Goal: Transaction & Acquisition: Purchase product/service

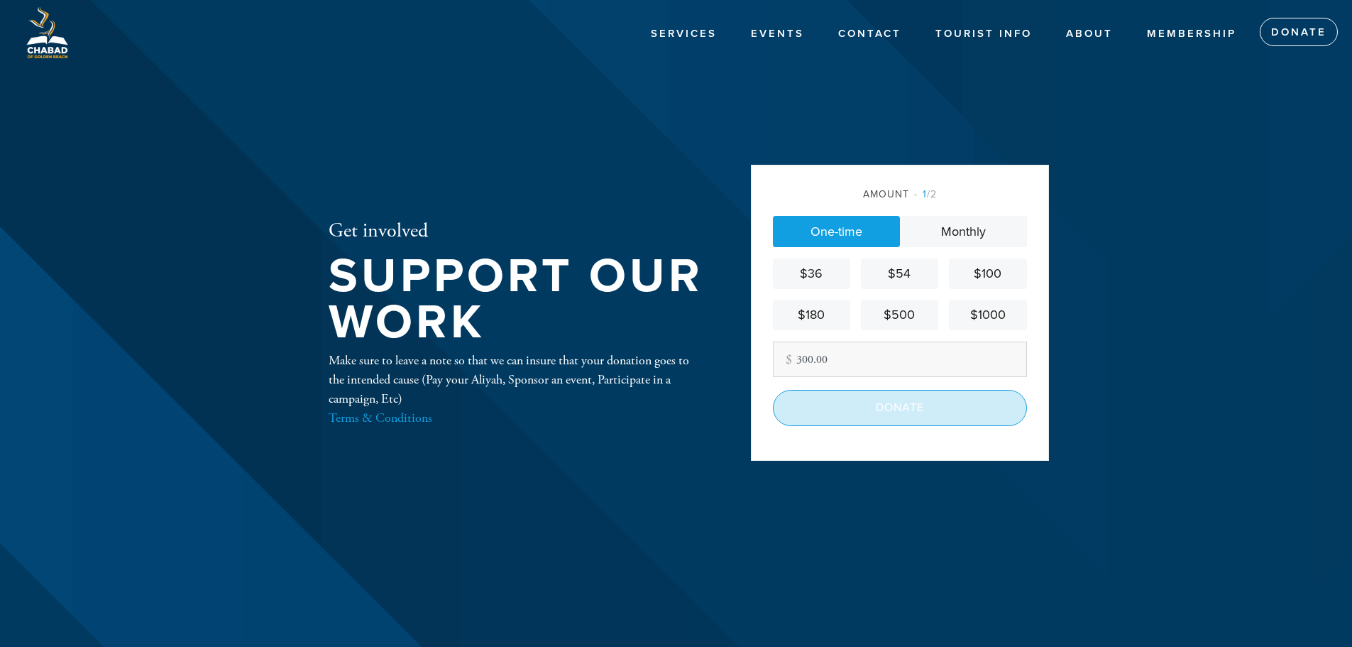
type input "300.00"
click at [917, 415] on input "Donate" at bounding box center [900, 407] width 254 height 35
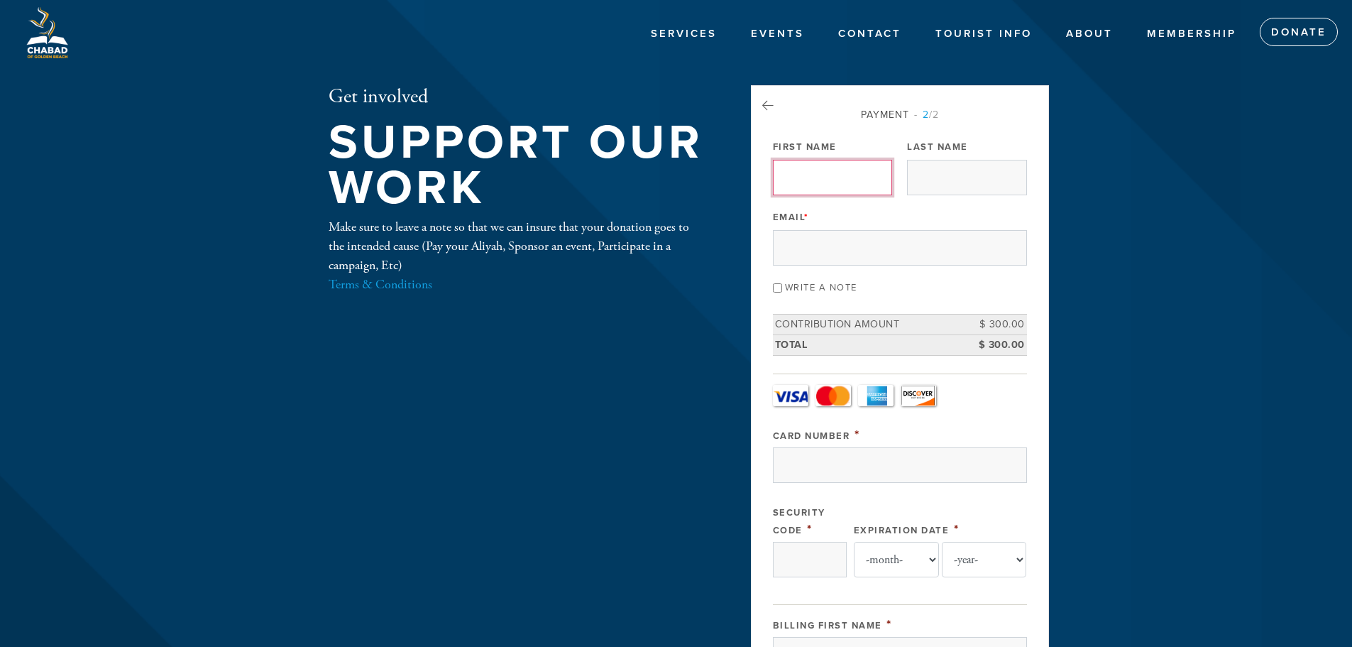
click at [811, 172] on input "First Name" at bounding box center [832, 177] width 119 height 35
type input "[PERSON_NAME]"
type input "USTOYEV"
type input "[EMAIL_ADDRESS][DOMAIN_NAME]"
click at [778, 288] on input "Write a note" at bounding box center [777, 287] width 9 height 9
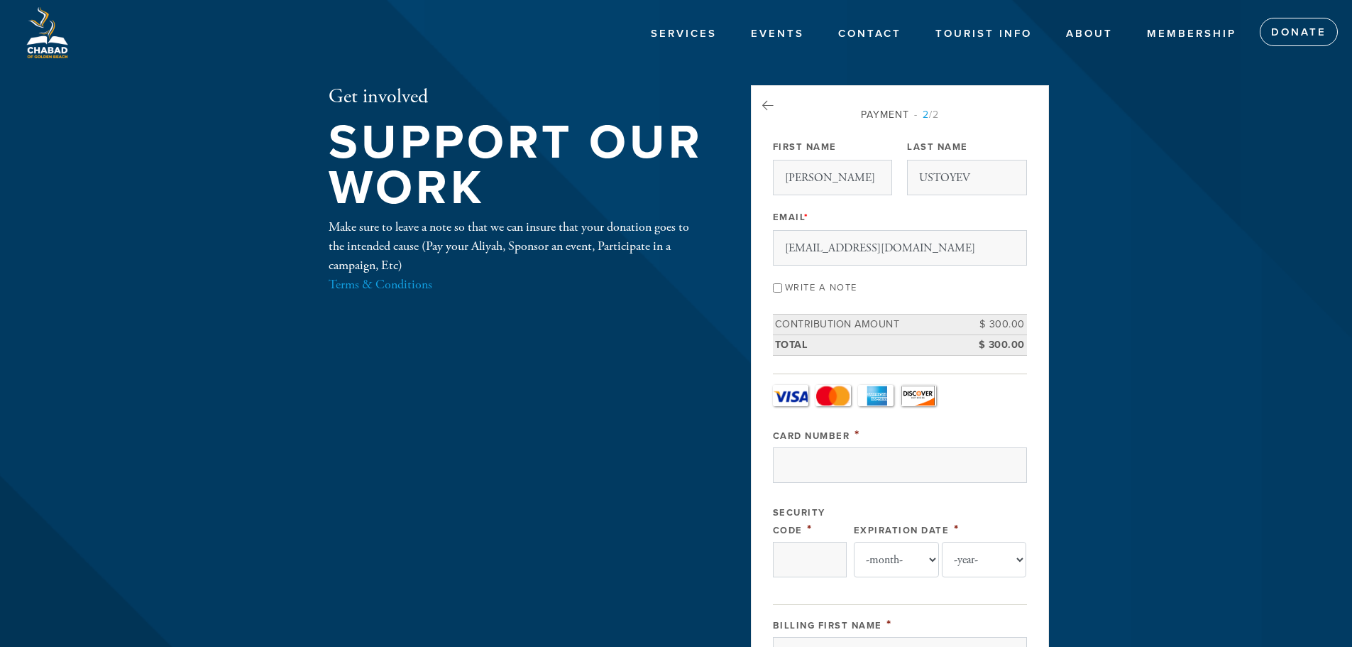
checkbox input "true"
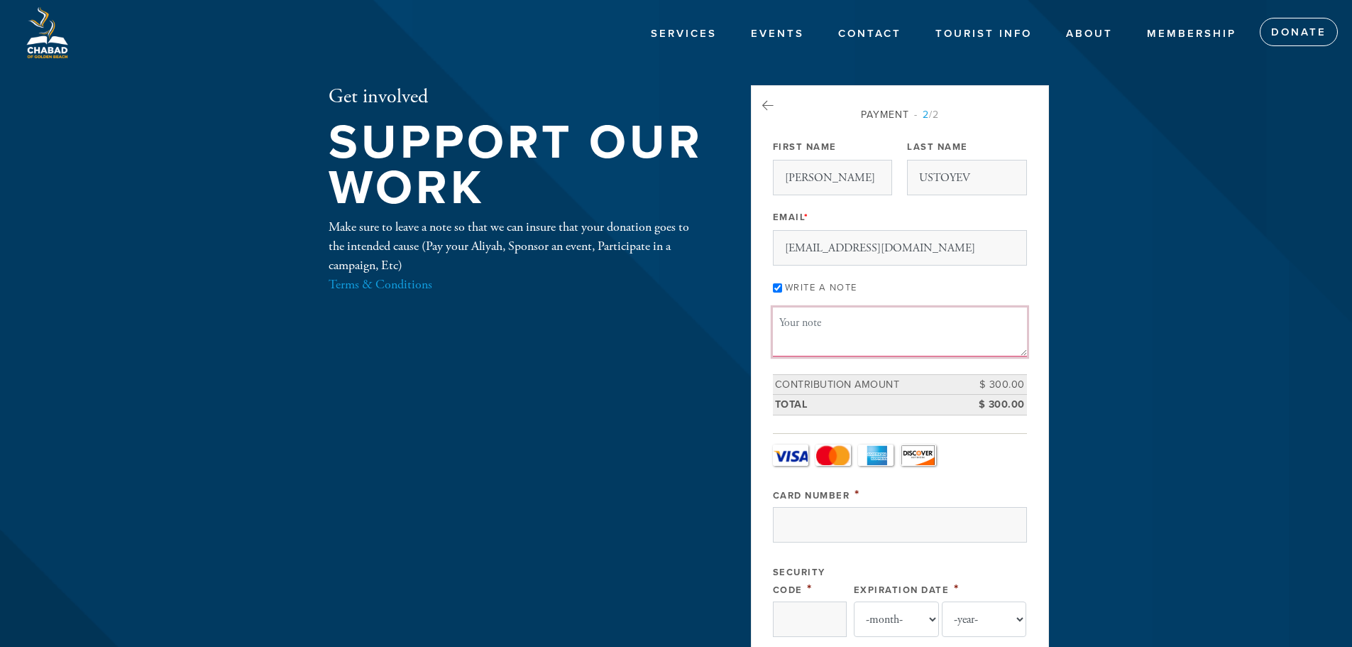
click at [838, 330] on textarea "Message or dedication" at bounding box center [900, 331] width 254 height 48
click at [811, 323] on textarea "Hagba 2nd day sukkot (Yom Tov)" at bounding box center [900, 331] width 254 height 48
type textarea "[GEOGRAPHIC_DATA] during shaharit - 2nd day sukkot (Yom Tov)"
click at [1023, 277] on div "Write a note" at bounding box center [900, 286] width 254 height 19
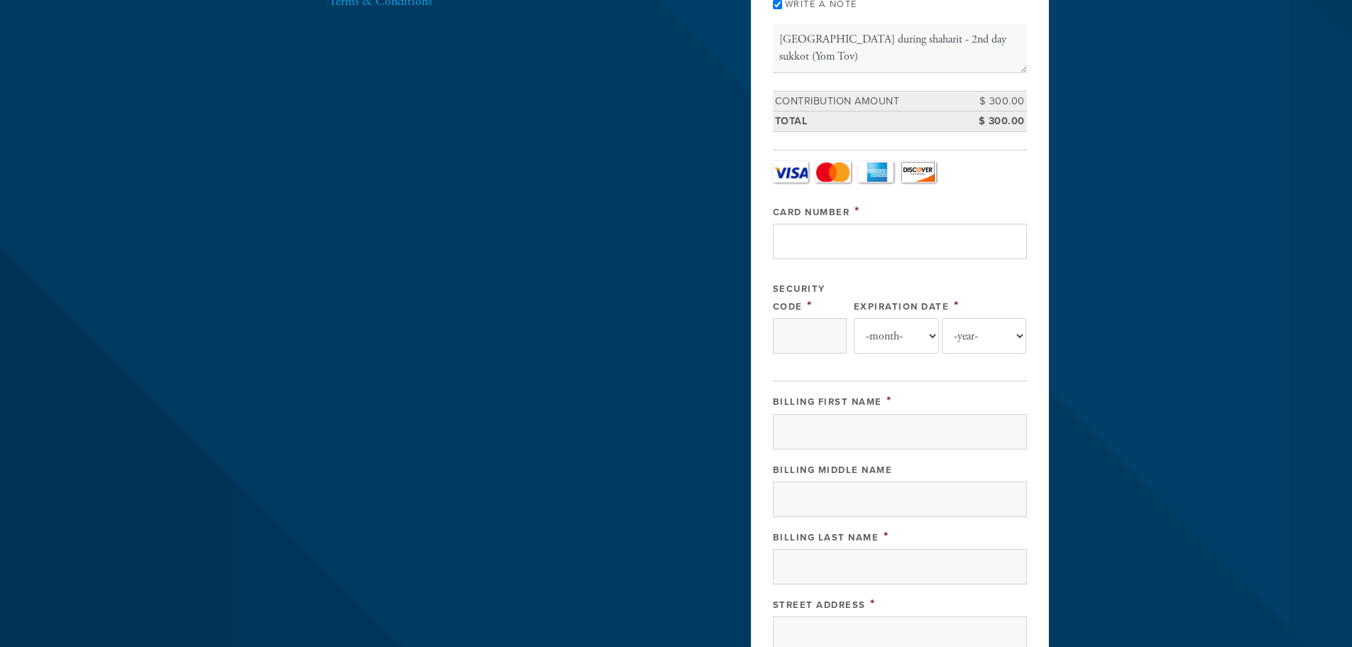
scroll to position [284, 0]
click at [906, 241] on input "Card Number" at bounding box center [900, 240] width 254 height 35
type input "[CREDIT_CARD_NUMBER]"
type input "815"
select select "3"
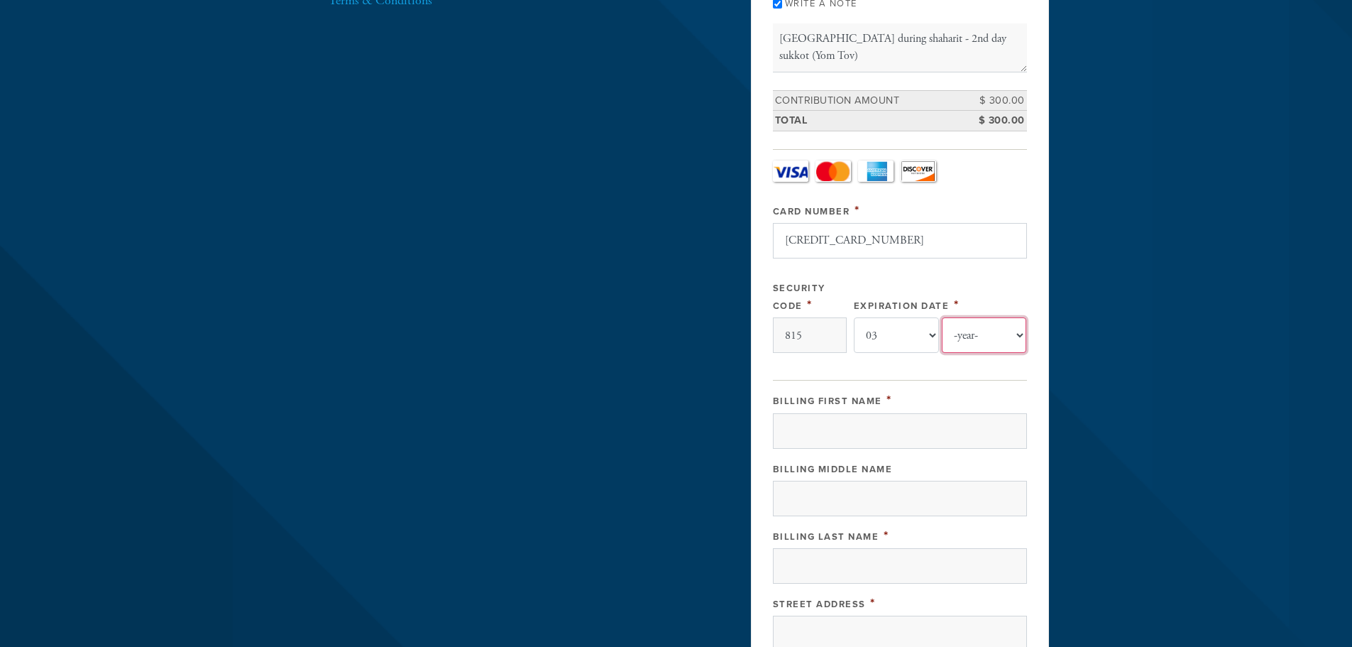
select select "2026"
click at [1038, 286] on div "Payment 2 /2 Payment Processor Pay Later Credit_Card First Name [PERSON_NAME] L…" at bounding box center [900, 372] width 298 height 1142
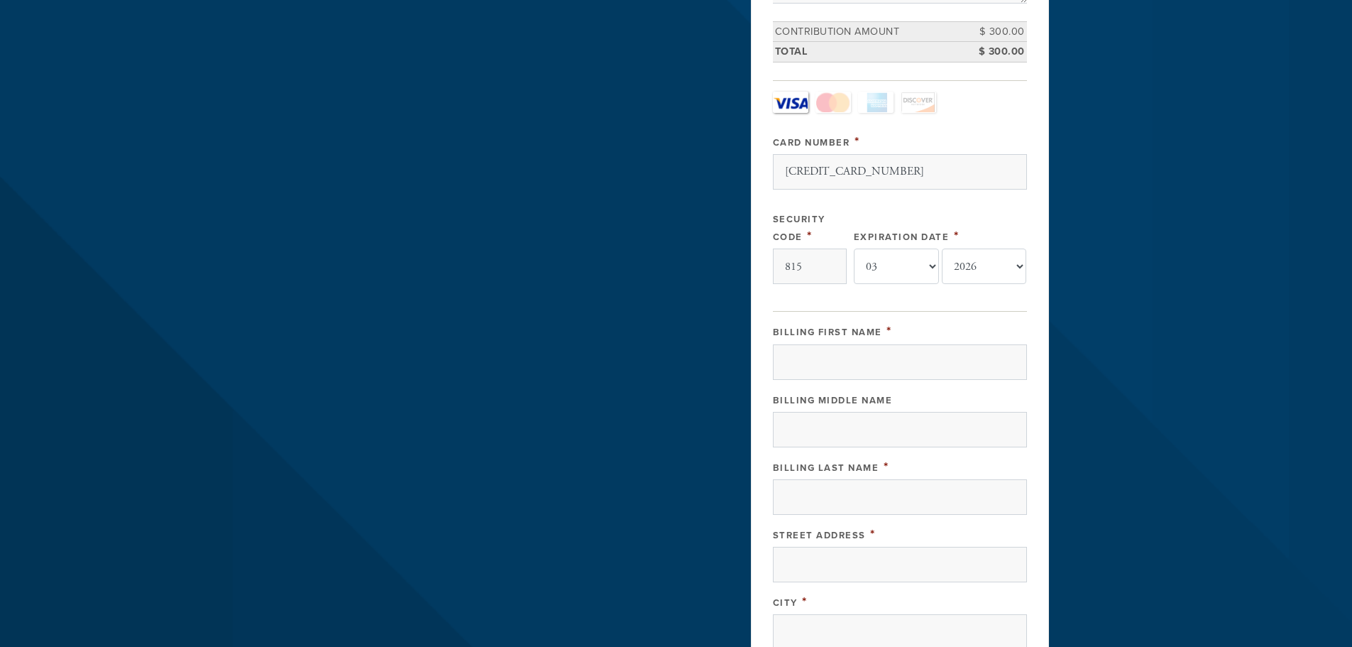
scroll to position [355, 0]
click at [882, 351] on input "Billing First Name" at bounding box center [900, 359] width 254 height 35
type input "[PERSON_NAME]"
type input "USTOYEV"
type input "[STREET_ADDRESS][PERSON_NAME]"
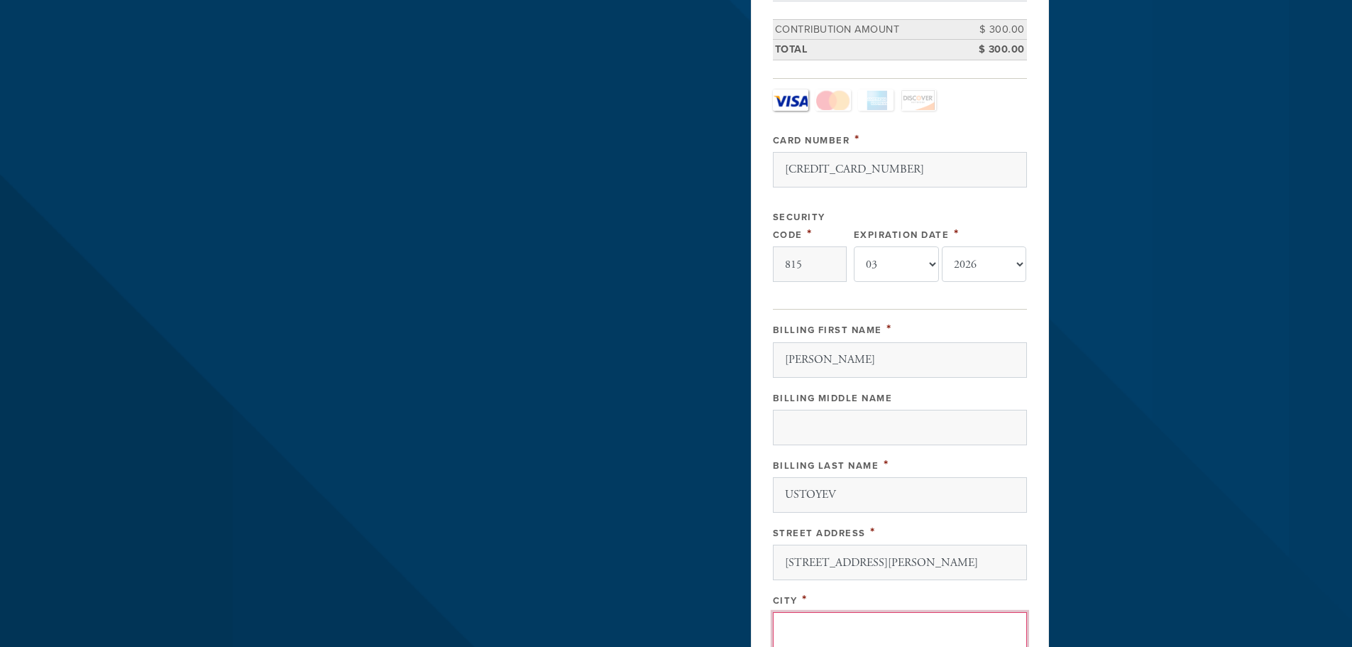
type input "[GEOGRAPHIC_DATA]"
type input "33160"
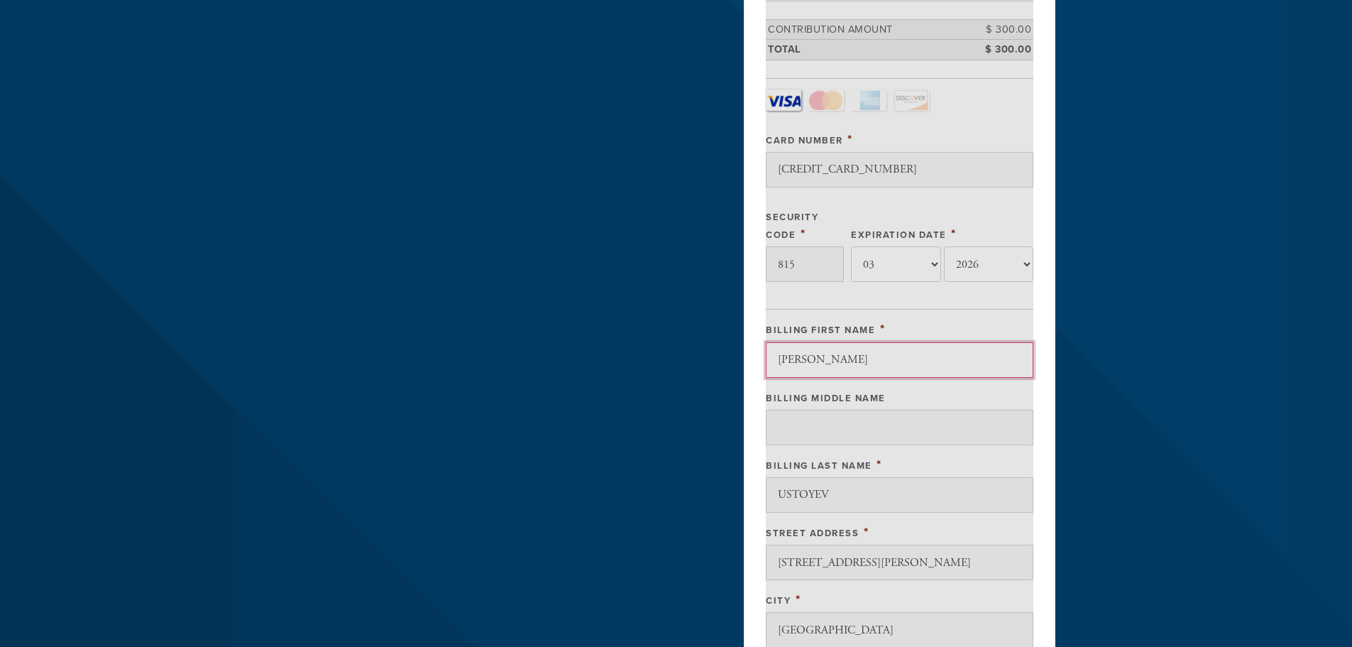
scroll to position [696, 0]
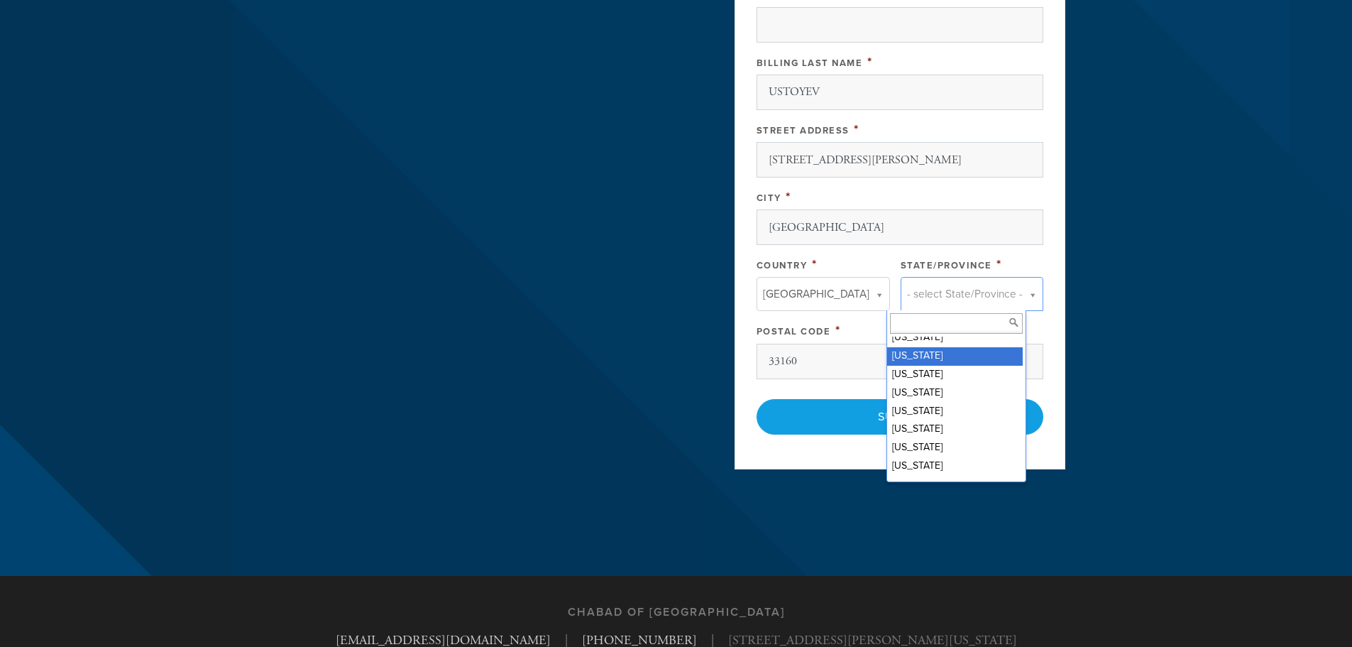
scroll to position [213, 0]
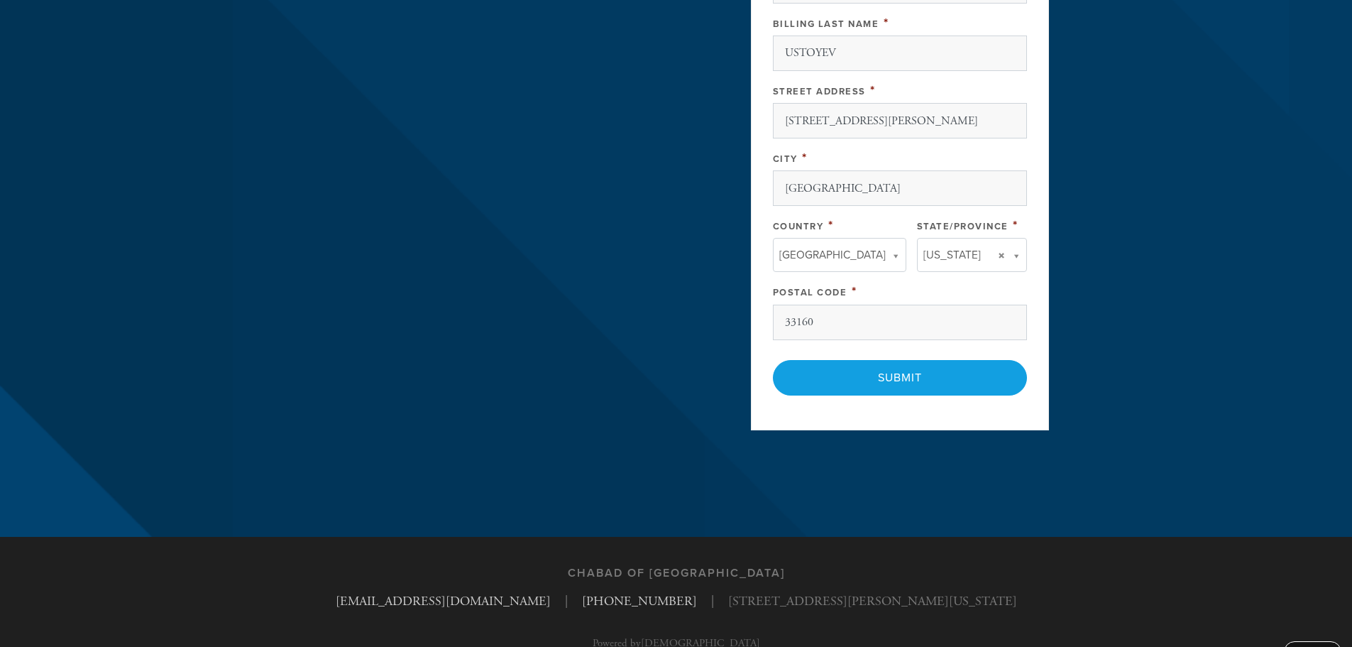
scroll to position [828, 0]
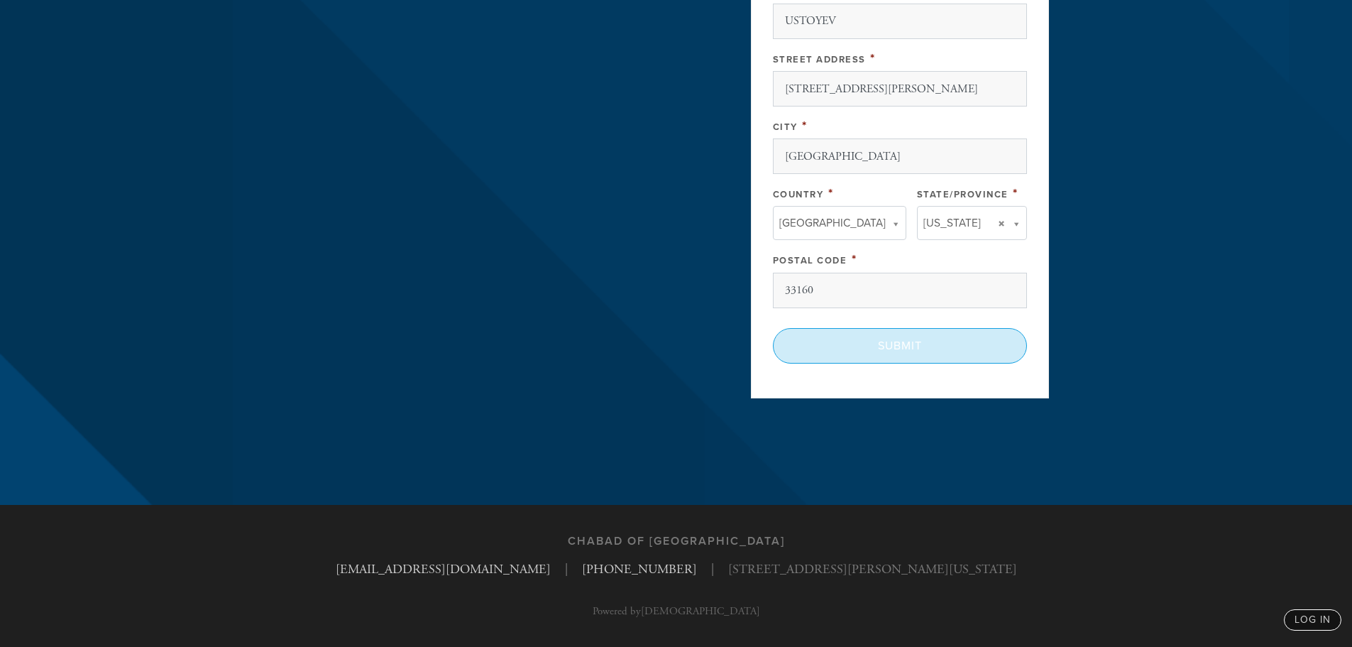
click at [961, 337] on input "Submit" at bounding box center [900, 345] width 254 height 35
